Goal: Task Accomplishment & Management: Complete application form

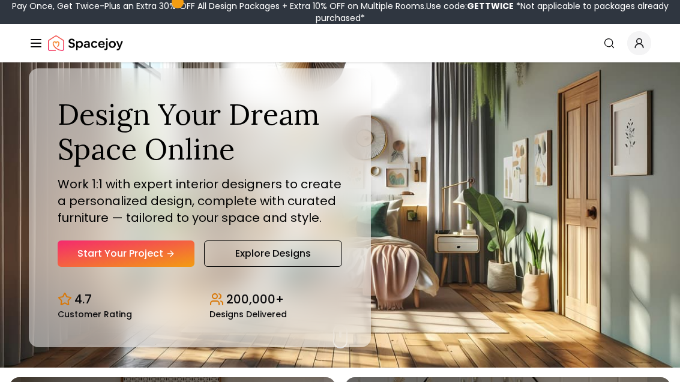
scroll to position [20, 0]
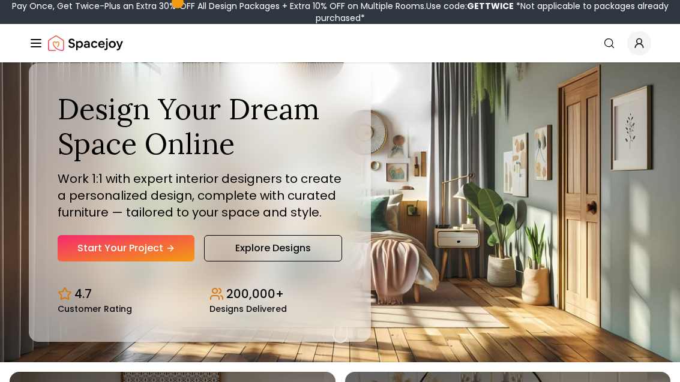
click at [111, 257] on link "Start Your Project" at bounding box center [126, 248] width 137 height 26
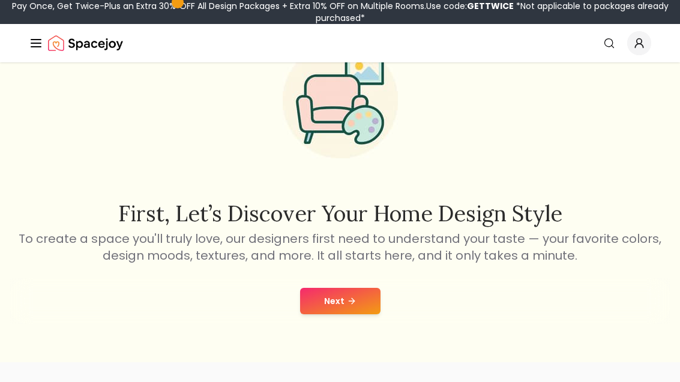
scroll to position [90, 0]
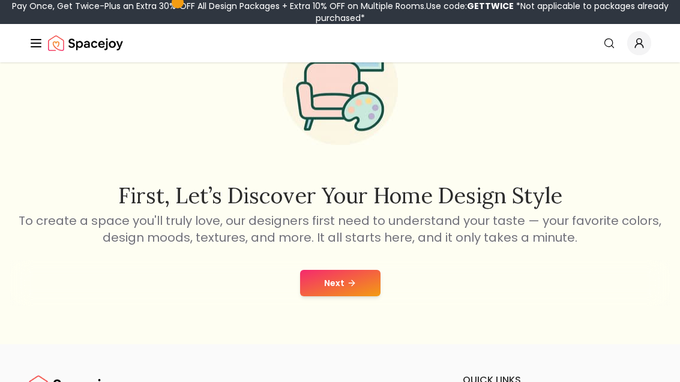
click at [321, 276] on button "Next" at bounding box center [340, 283] width 80 height 26
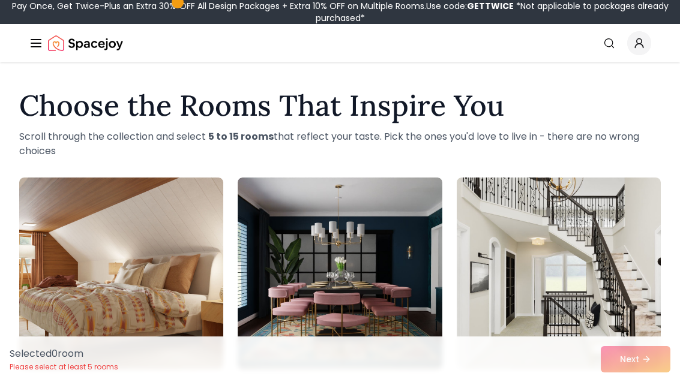
click at [613, 29] on nav "Spacejoy Search How It Works Design Portfolio Pricing AI Design Shop Search Sta…" at bounding box center [340, 43] width 622 height 38
click at [616, 37] on link "Search" at bounding box center [609, 43] width 26 height 22
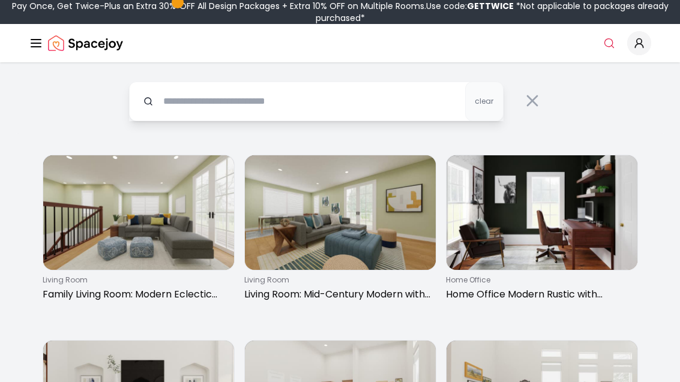
click at [197, 92] on input "text" at bounding box center [316, 102] width 374 height 40
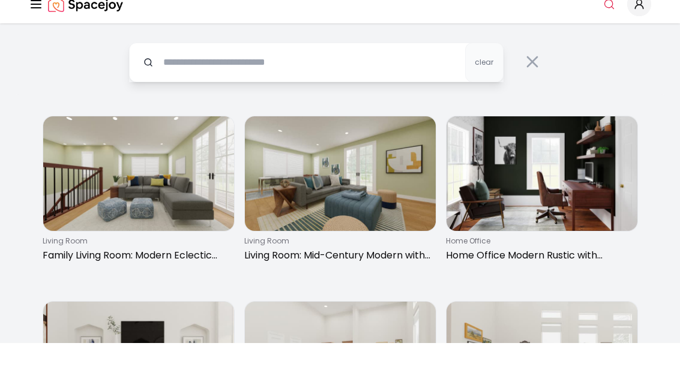
type input "*"
type input "**********"
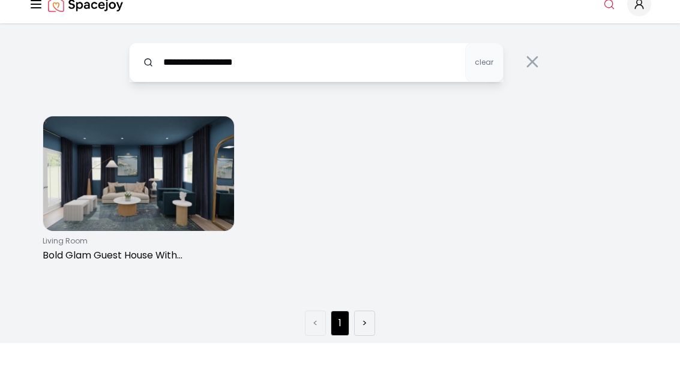
scroll to position [39, 0]
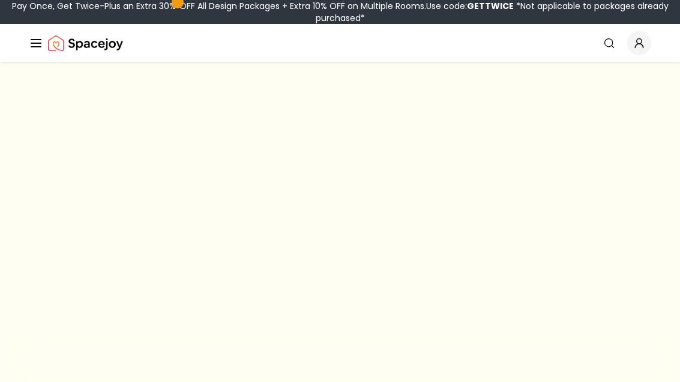
scroll to position [128, 0]
